Goal: Transaction & Acquisition: Purchase product/service

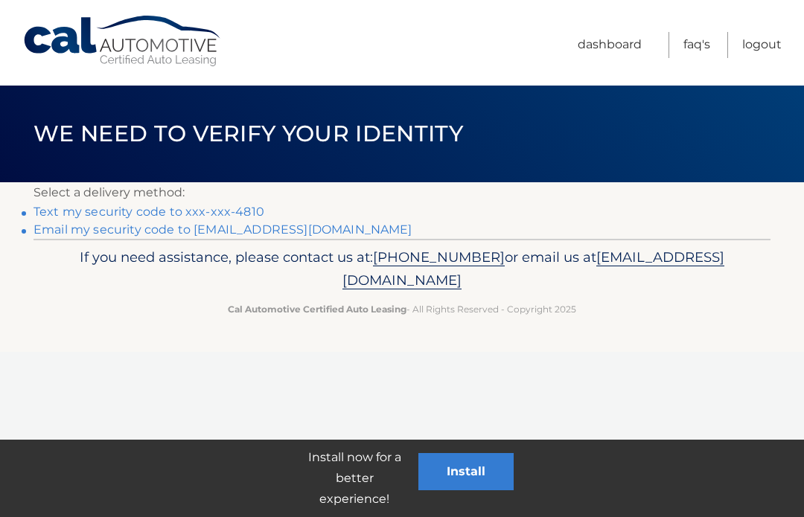
click at [240, 215] on link "Text my security code to xxx-xxx-4810" at bounding box center [148, 212] width 231 height 14
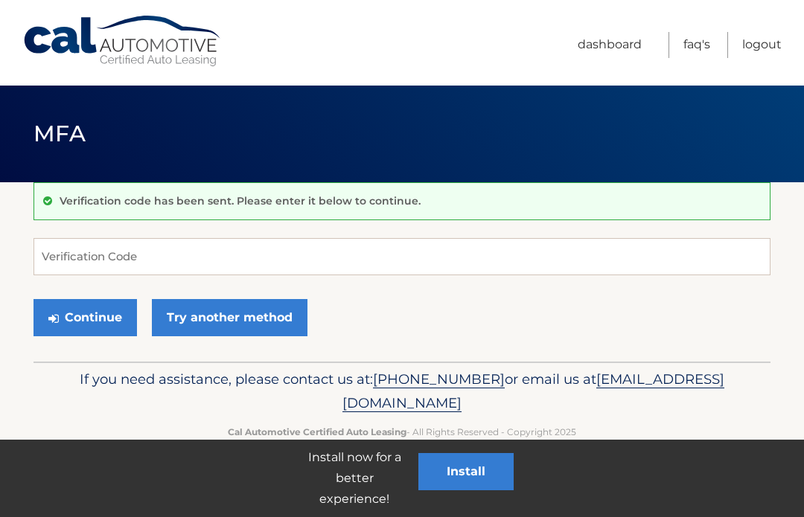
click at [250, 199] on p "Verification code has been sent. Please enter it below to continue." at bounding box center [240, 200] width 361 height 13
click at [159, 251] on input "Verification Code" at bounding box center [401, 256] width 737 height 37
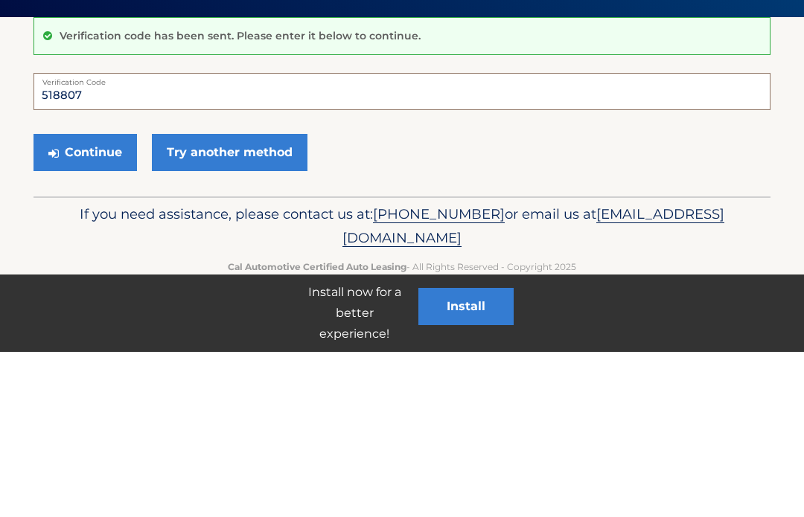
type input "518807"
click at [86, 299] on button "Continue" at bounding box center [84, 317] width 103 height 37
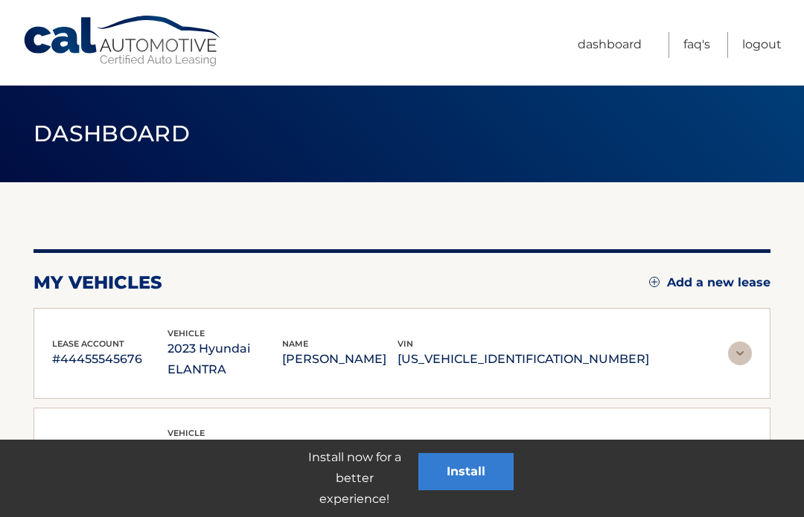
scroll to position [95, 0]
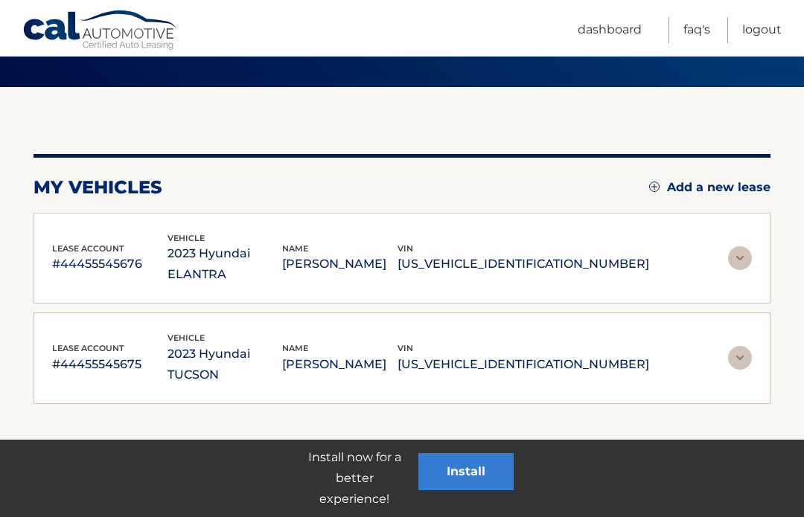
click at [563, 254] on p "KMHLS4AG7PU491868" at bounding box center [523, 264] width 252 height 21
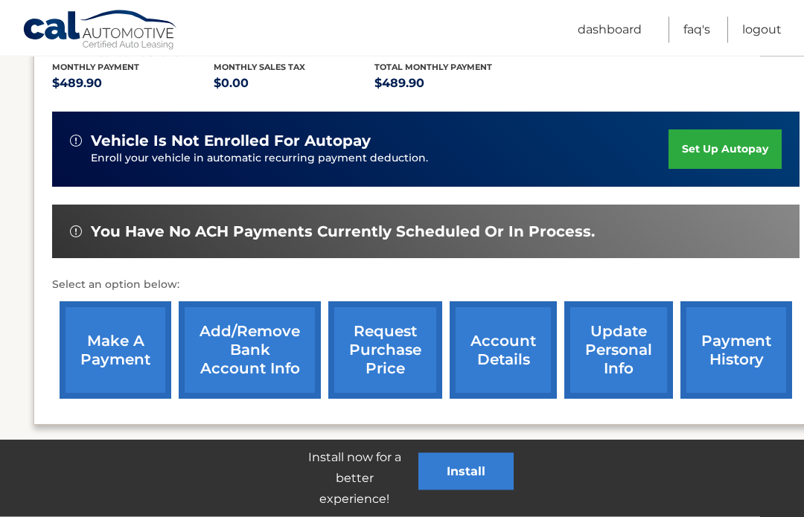
scroll to position [340, 0]
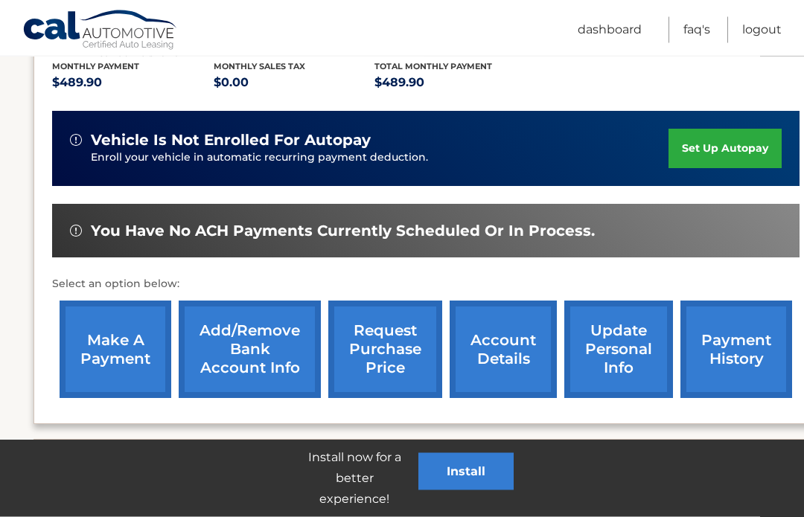
click at [118, 336] on link "make a payment" at bounding box center [116, 350] width 112 height 98
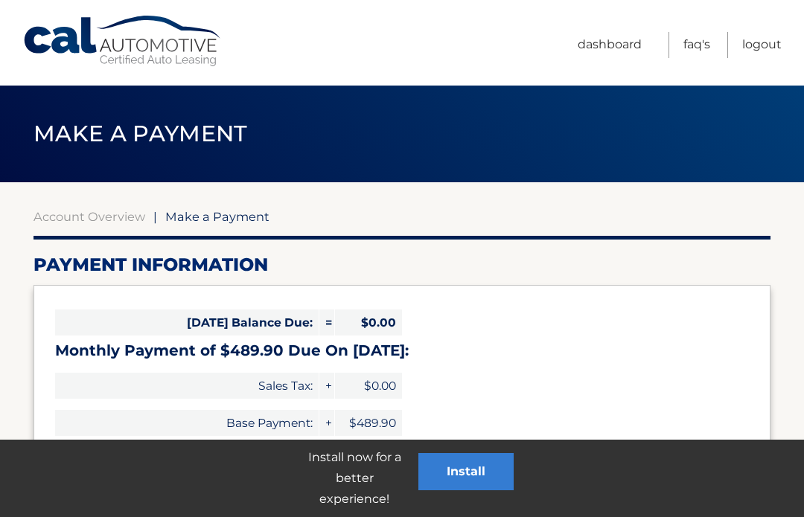
select select "YTA4YTBiMGMtZGU0Ny00MWZlLWIxODUtYTAyM2EzNjBiNWIy"
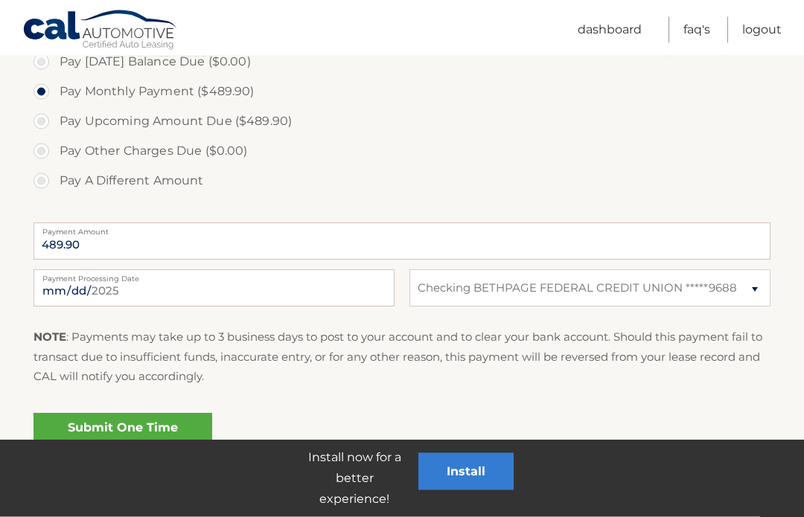
scroll to position [486, 0]
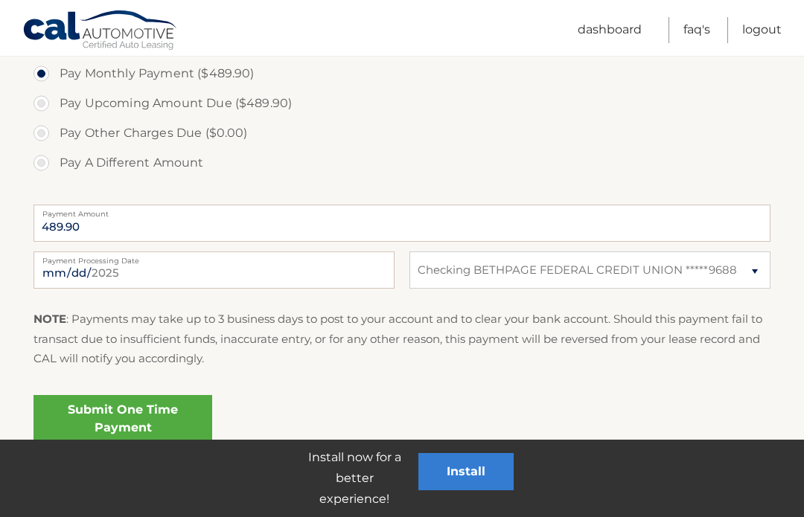
click at [135, 409] on link "Submit One Time Payment" at bounding box center [122, 419] width 179 height 48
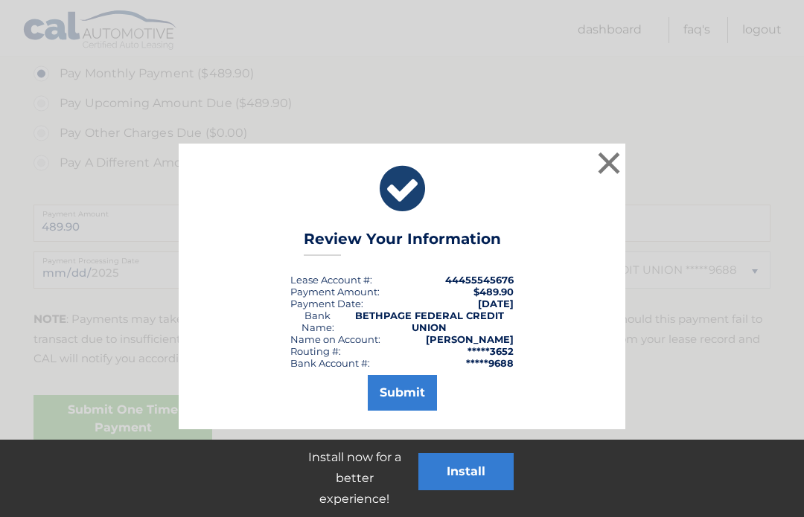
click at [403, 394] on button "Submit" at bounding box center [402, 393] width 69 height 36
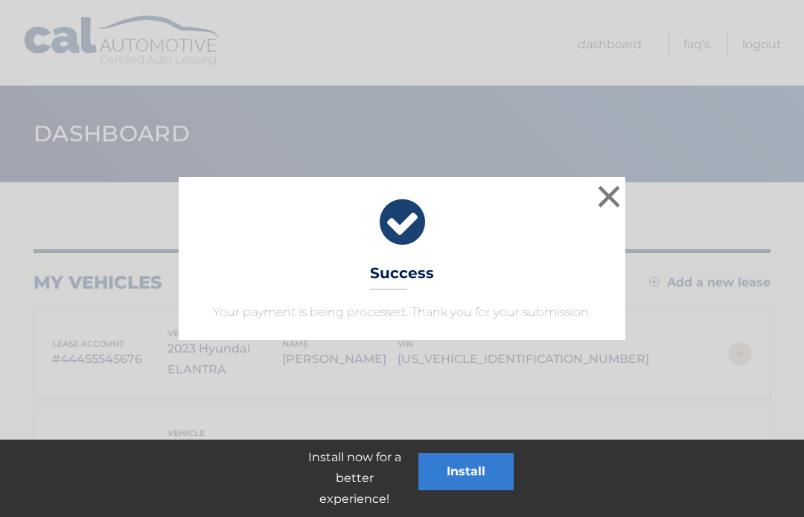
click at [620, 191] on button "×" at bounding box center [609, 197] width 30 height 30
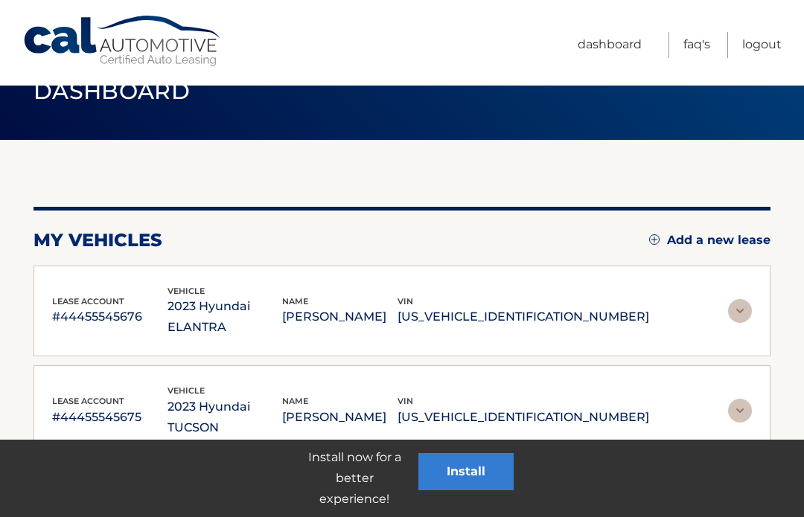
scroll to position [95, 0]
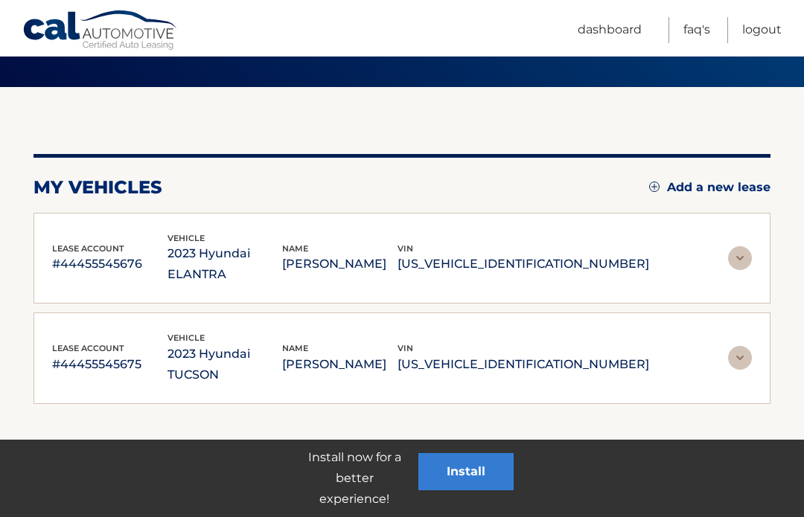
click at [397, 354] on p "[PERSON_NAME]" at bounding box center [339, 364] width 115 height 21
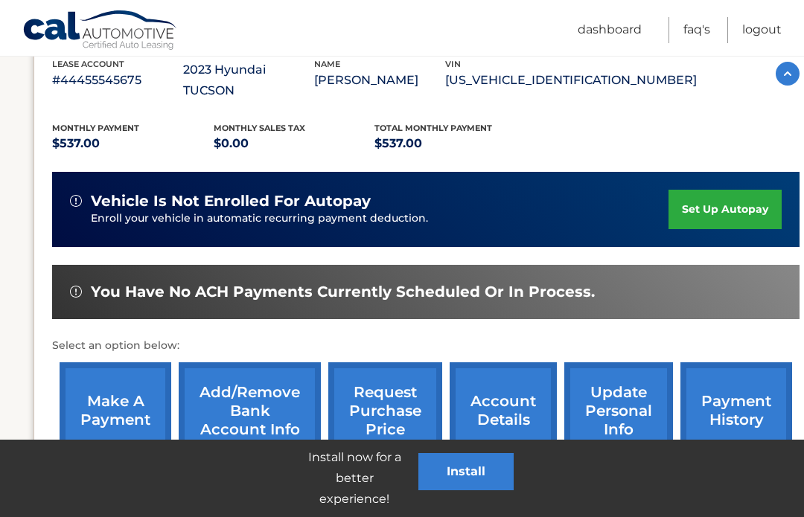
scroll to position [382, 0]
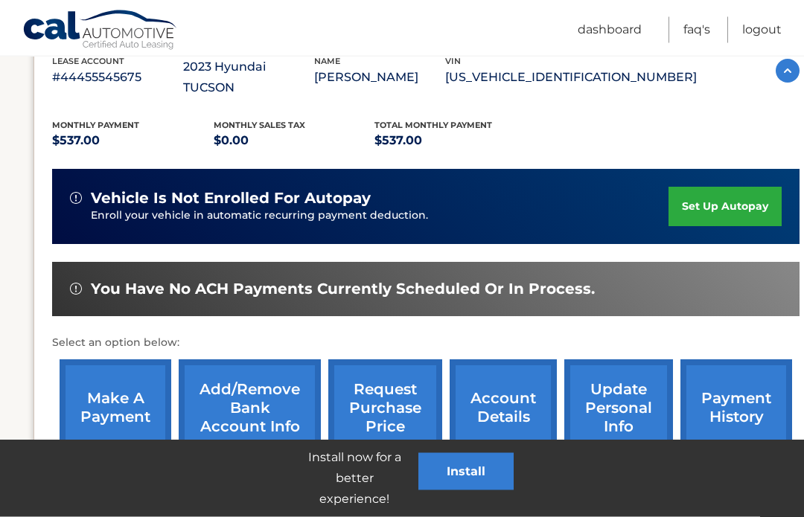
click at [116, 371] on link "make a payment" at bounding box center [116, 409] width 112 height 98
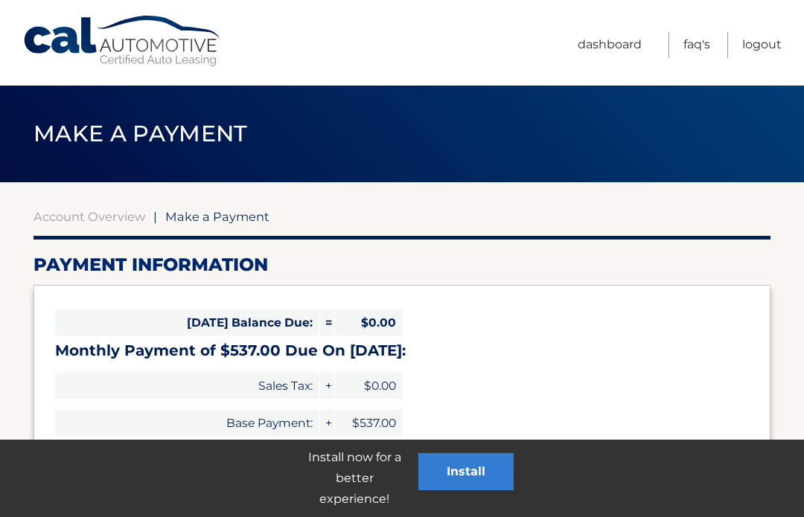
select select "YTQ4ODU1ZmYtMDRlZS00NTQ1LWEwNjMtZTQzMWQ4YmVkODUy"
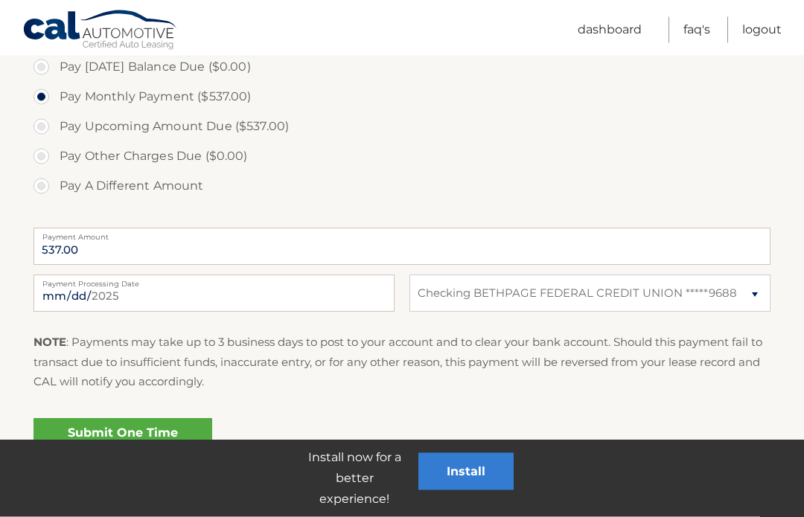
scroll to position [486, 0]
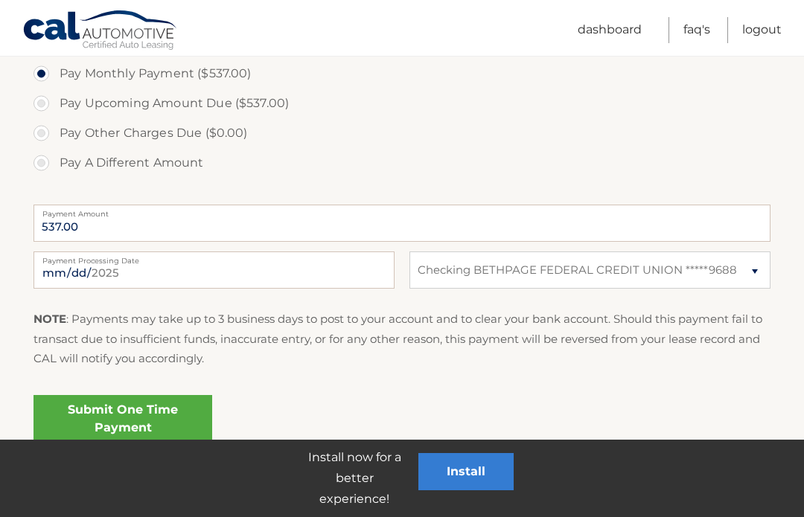
click at [131, 416] on link "Submit One Time Payment" at bounding box center [122, 419] width 179 height 48
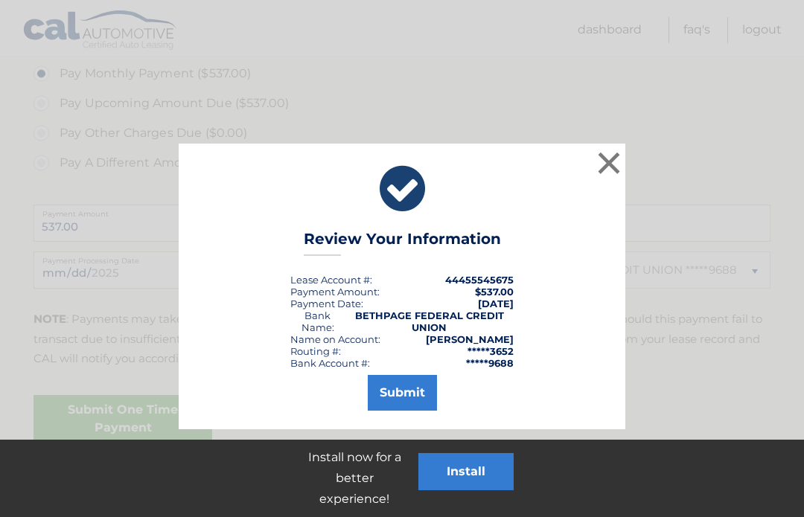
click at [397, 377] on button "Submit" at bounding box center [402, 393] width 69 height 36
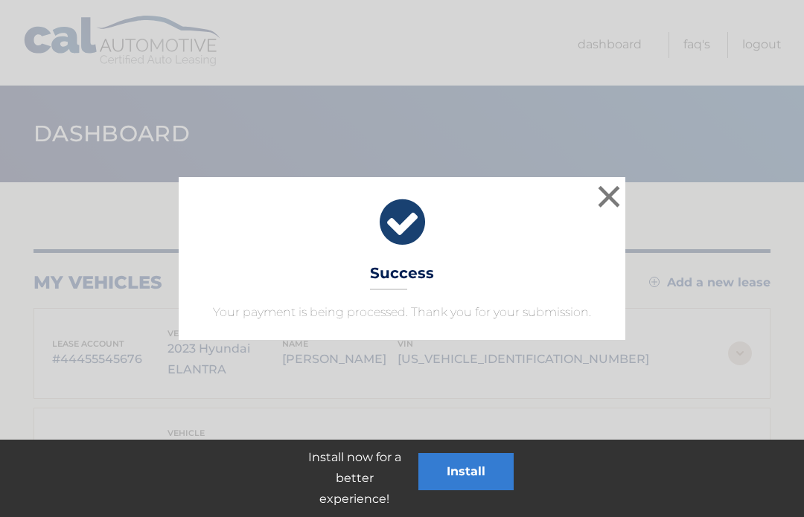
click at [608, 196] on button "×" at bounding box center [609, 197] width 30 height 30
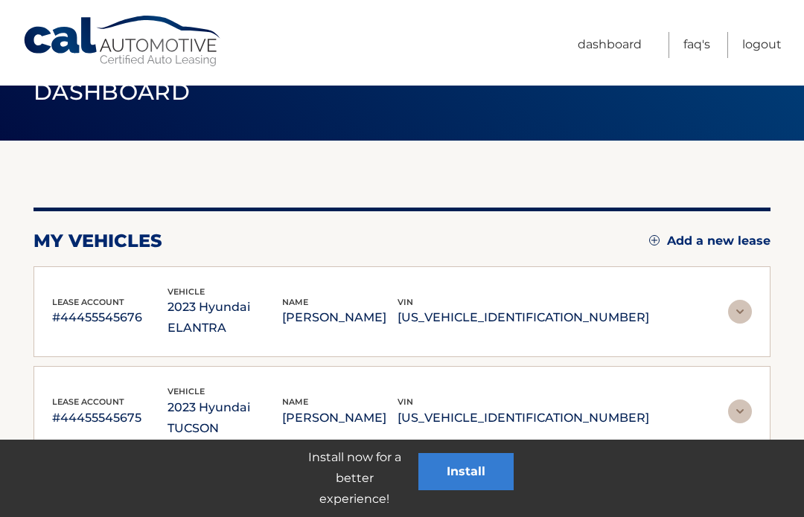
scroll to position [95, 0]
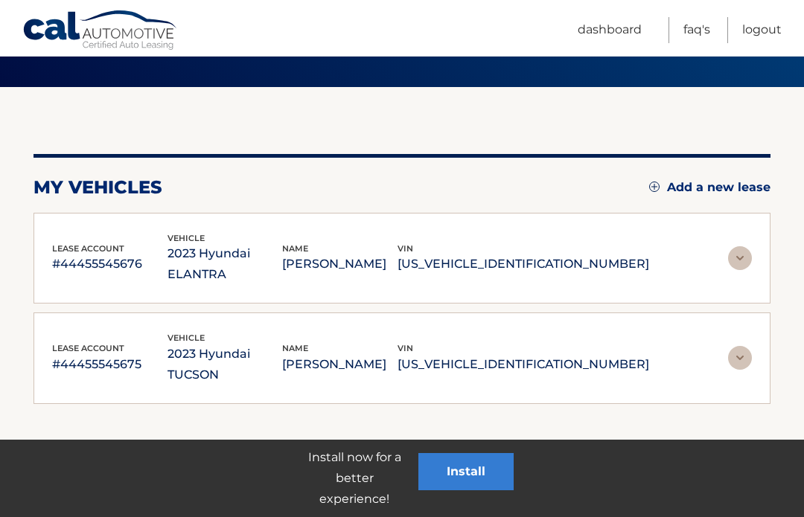
click at [763, 18] on link "Logout" at bounding box center [761, 30] width 39 height 26
